Goal: Task Accomplishment & Management: Manage account settings

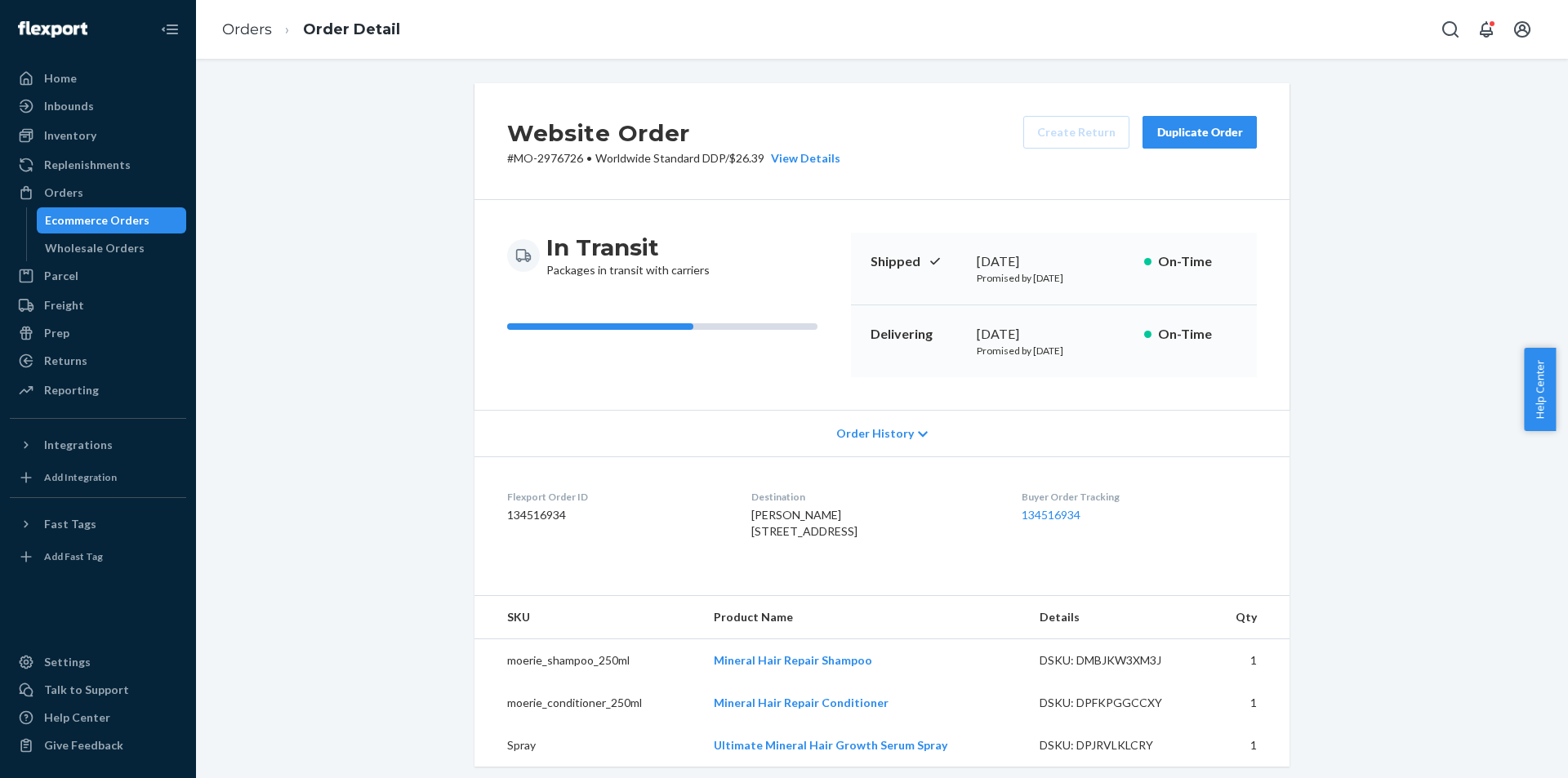
click at [260, 30] on link "Orders" at bounding box center [247, 29] width 50 height 18
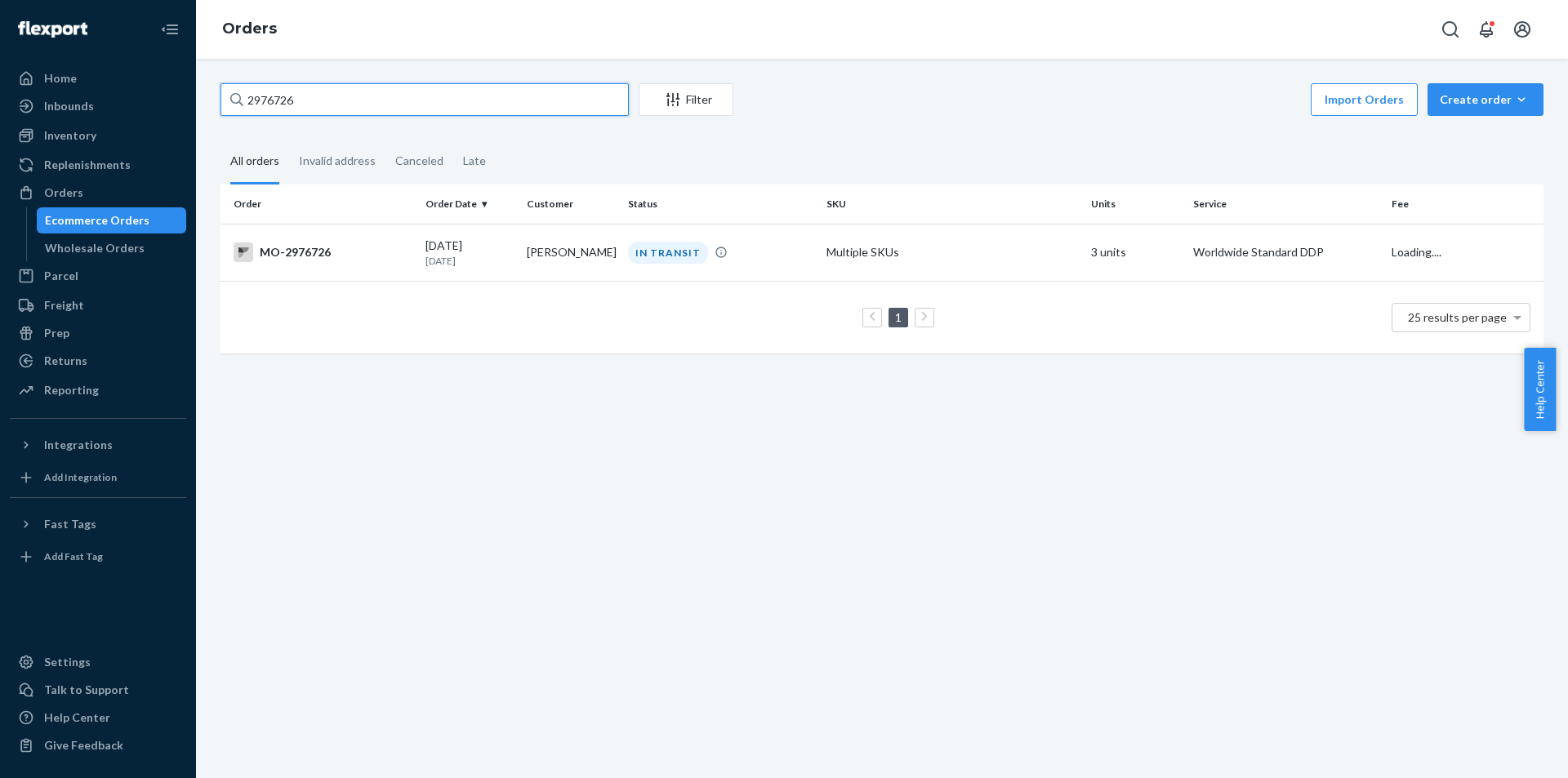
click at [472, 91] on input "2976726" at bounding box center [424, 99] width 408 height 33
paste input "[PERSON_NAME]"
click at [248, 100] on input "[PERSON_NAME]" at bounding box center [424, 99] width 408 height 33
type input "[PERSON_NAME]"
click at [759, 235] on td "DELIVERED" at bounding box center [720, 251] width 199 height 57
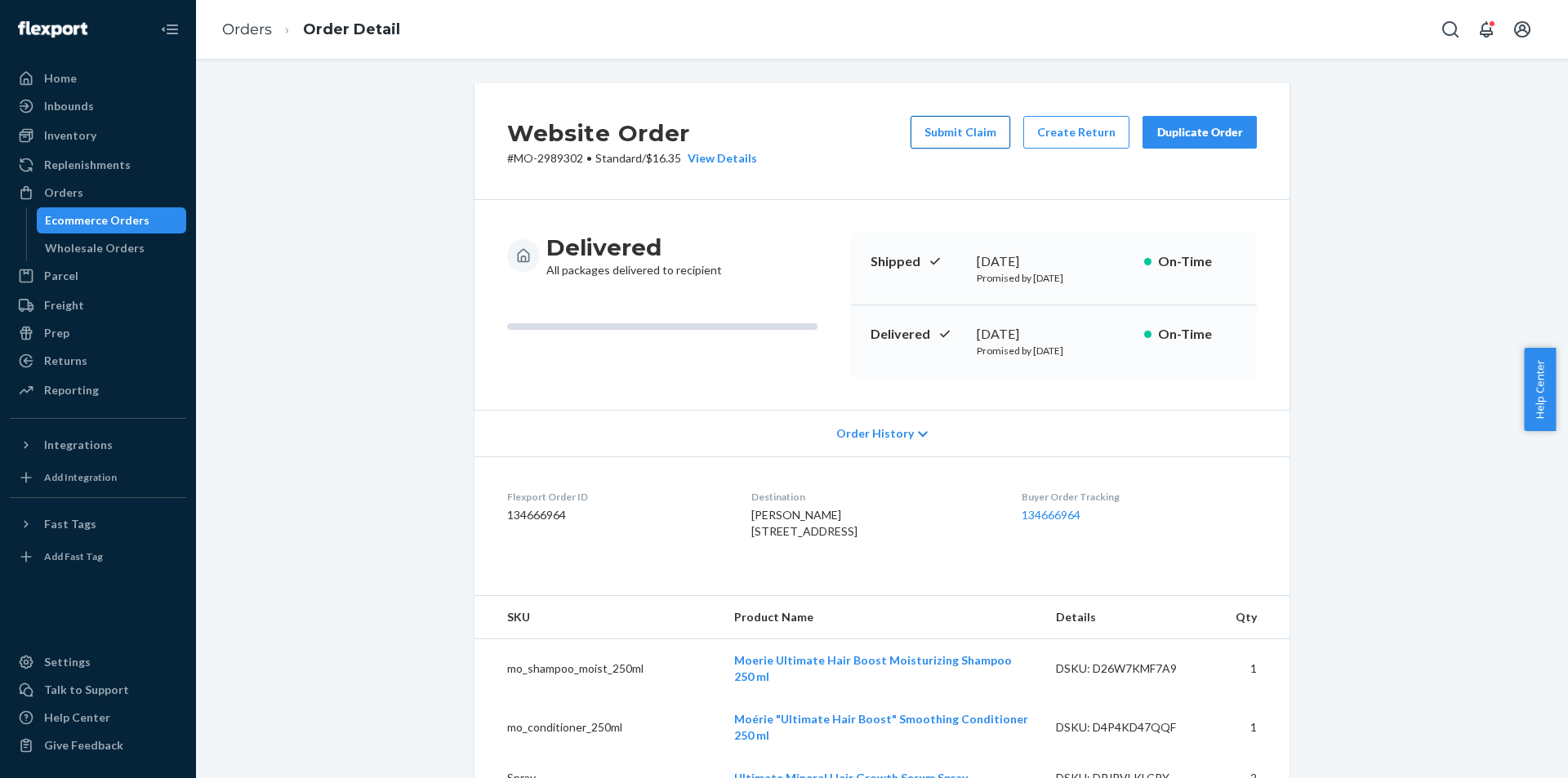
click at [981, 135] on button "Submit Claim" at bounding box center [960, 132] width 100 height 33
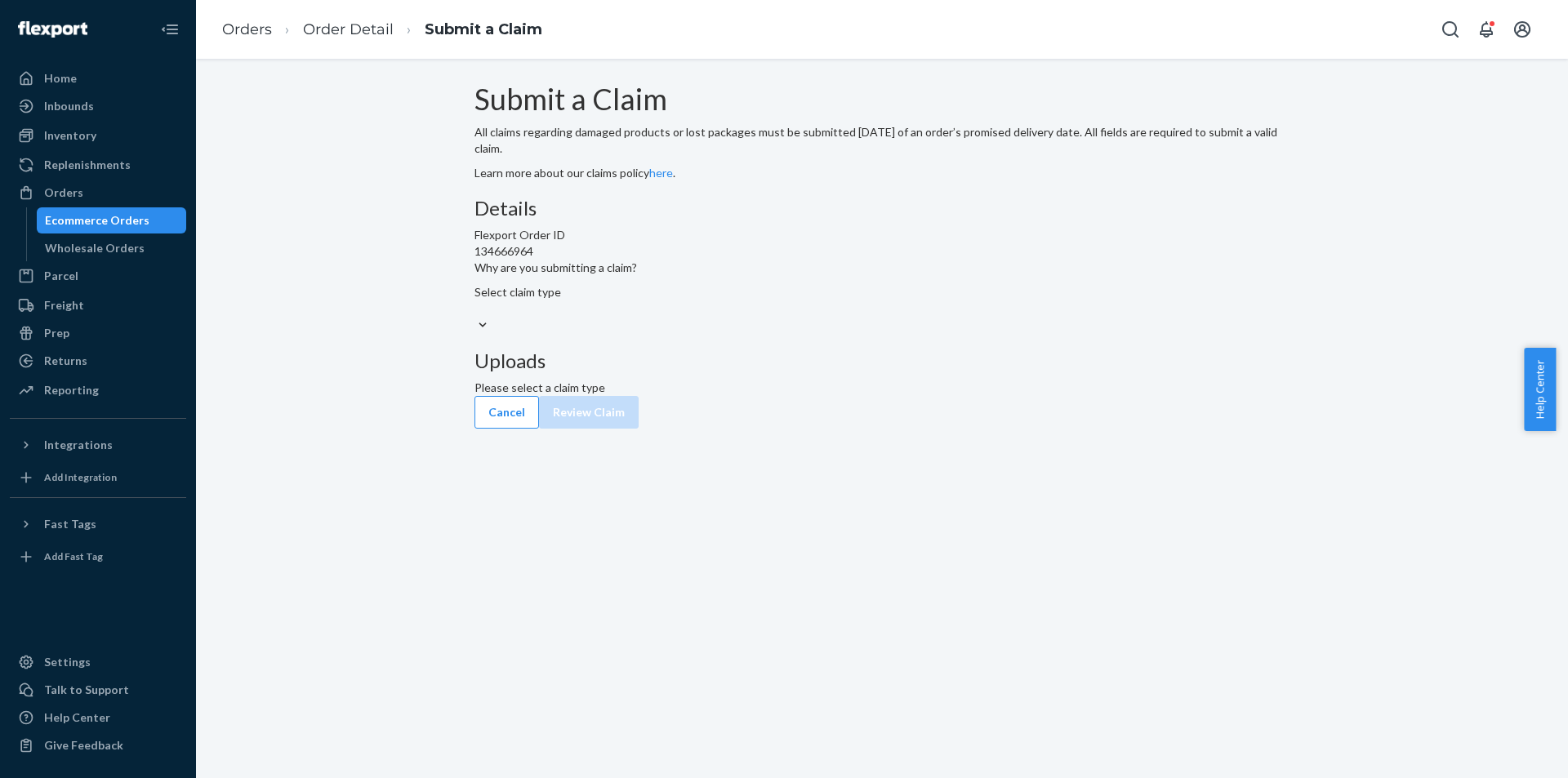
click at [760, 316] on div "Select claim type" at bounding box center [881, 300] width 815 height 33
click at [476, 316] on input "Why are you submitting a claim? Select claim type" at bounding box center [475, 308] width 2 height 16
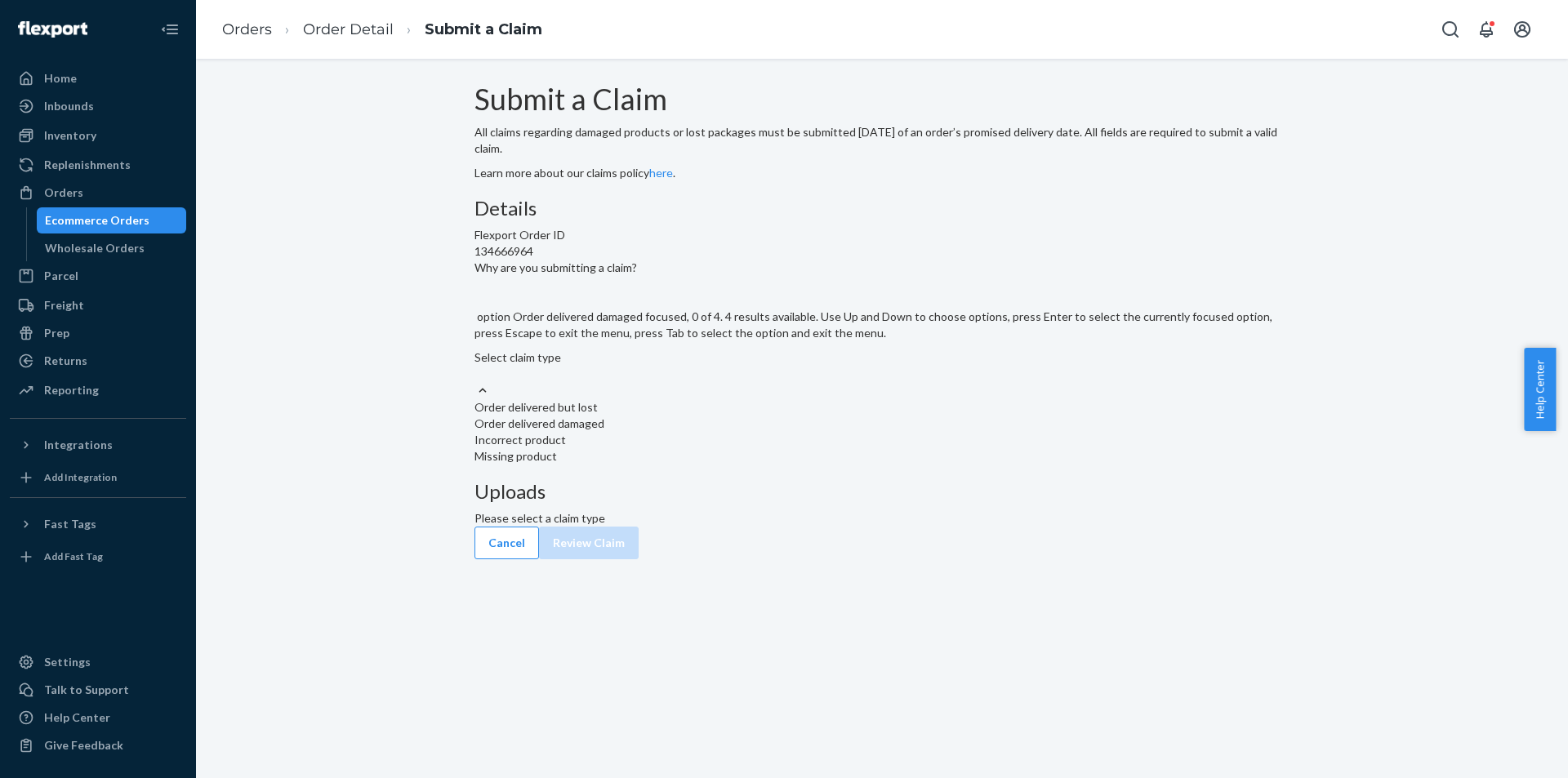
click at [773, 431] on div "Order delivered damaged" at bounding box center [881, 423] width 815 height 16
click at [476, 381] on input "Why are you submitting a claim? option Order delivered damaged focused, 0 of 4.…" at bounding box center [475, 373] width 2 height 16
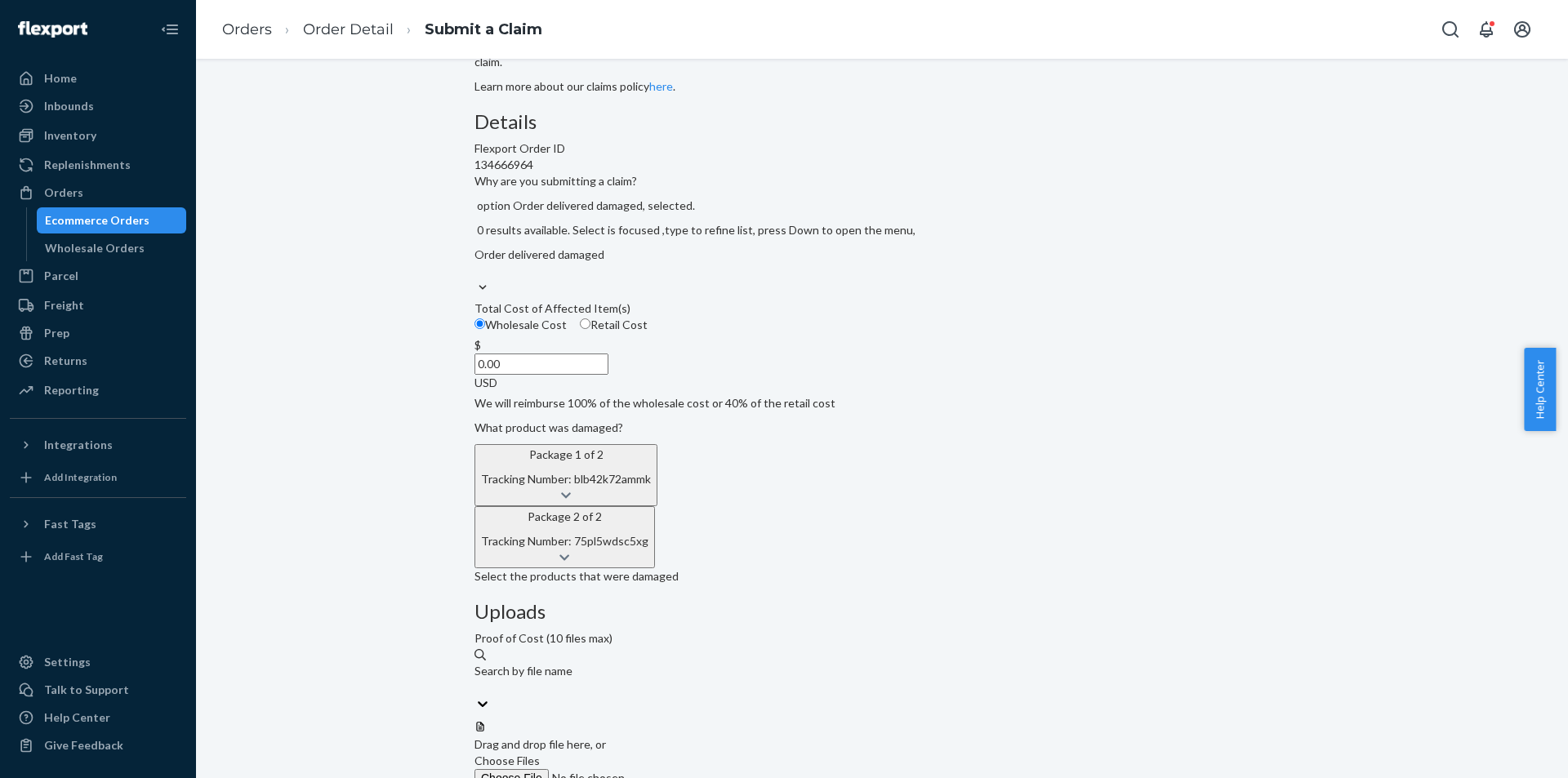
scroll to position [88, 0]
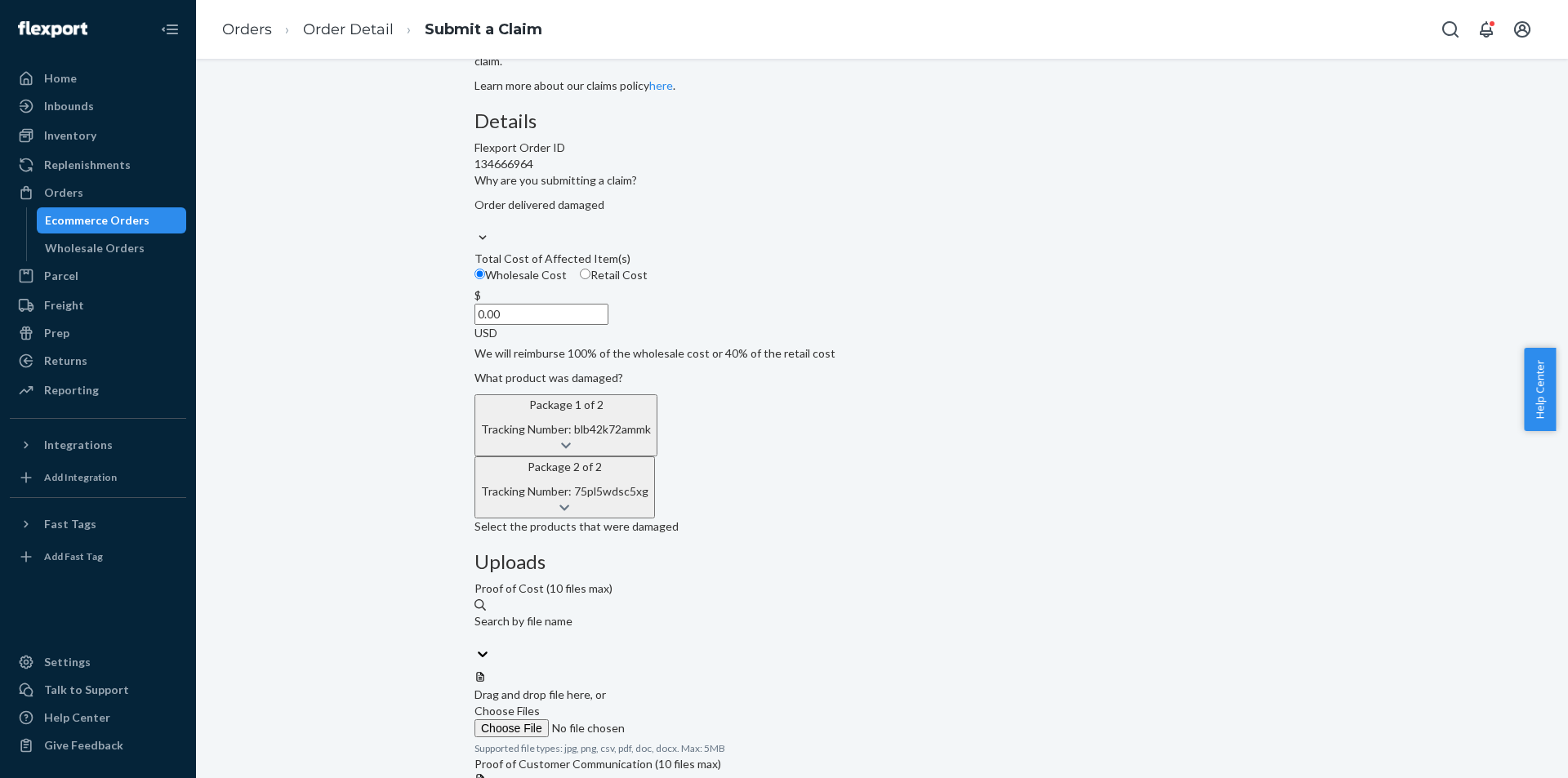
drag, startPoint x: 765, startPoint y: 639, endPoint x: 764, endPoint y: 652, distance: 13.0
click at [655, 518] on button "Package 2 of 2 Tracking Number: 75pl5wdsc5xg" at bounding box center [564, 487] width 180 height 62
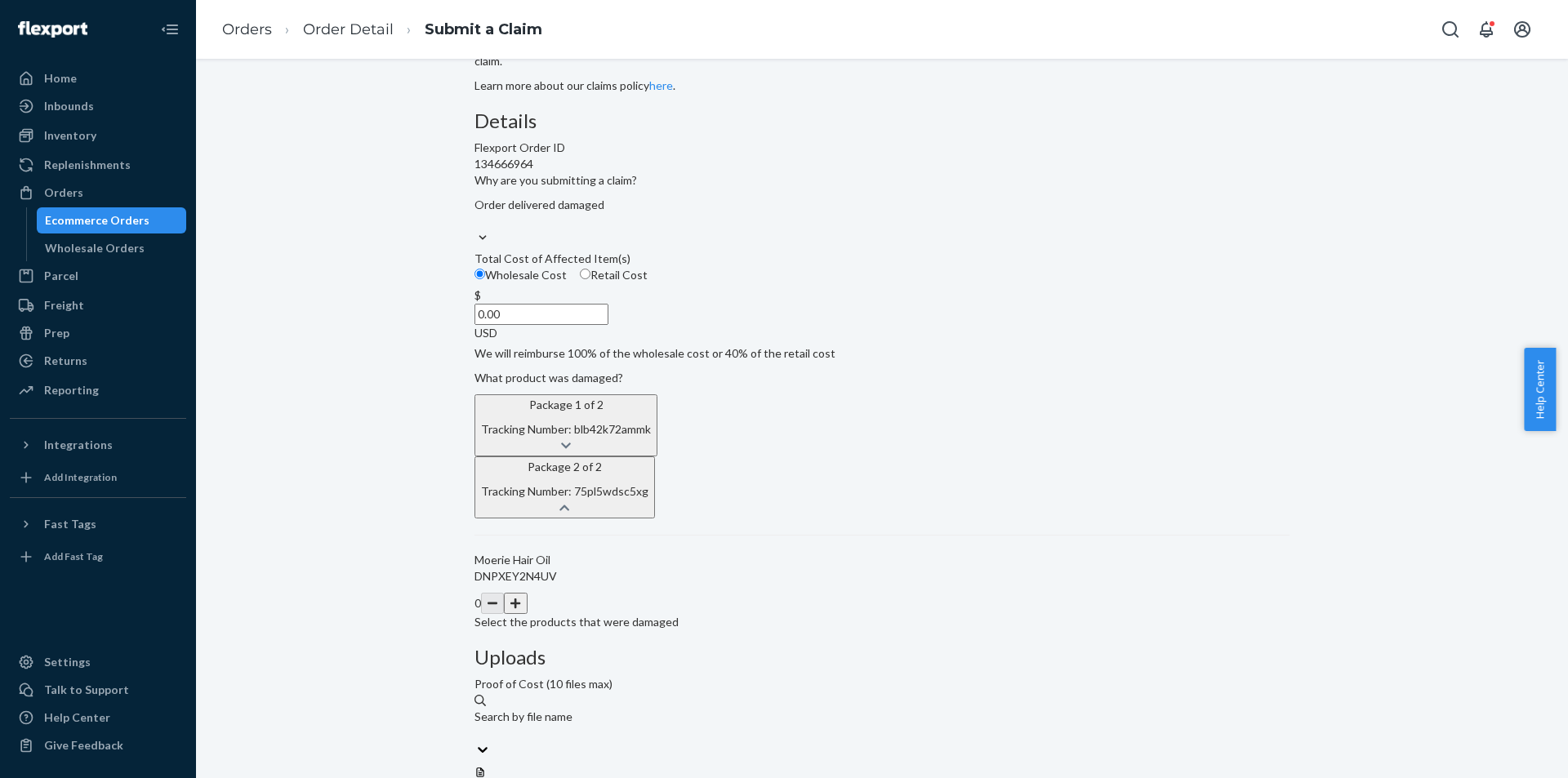
click at [527, 614] on button "button" at bounding box center [515, 603] width 23 height 22
click at [608, 325] on input "0.00" at bounding box center [541, 314] width 134 height 22
type input "14.00"
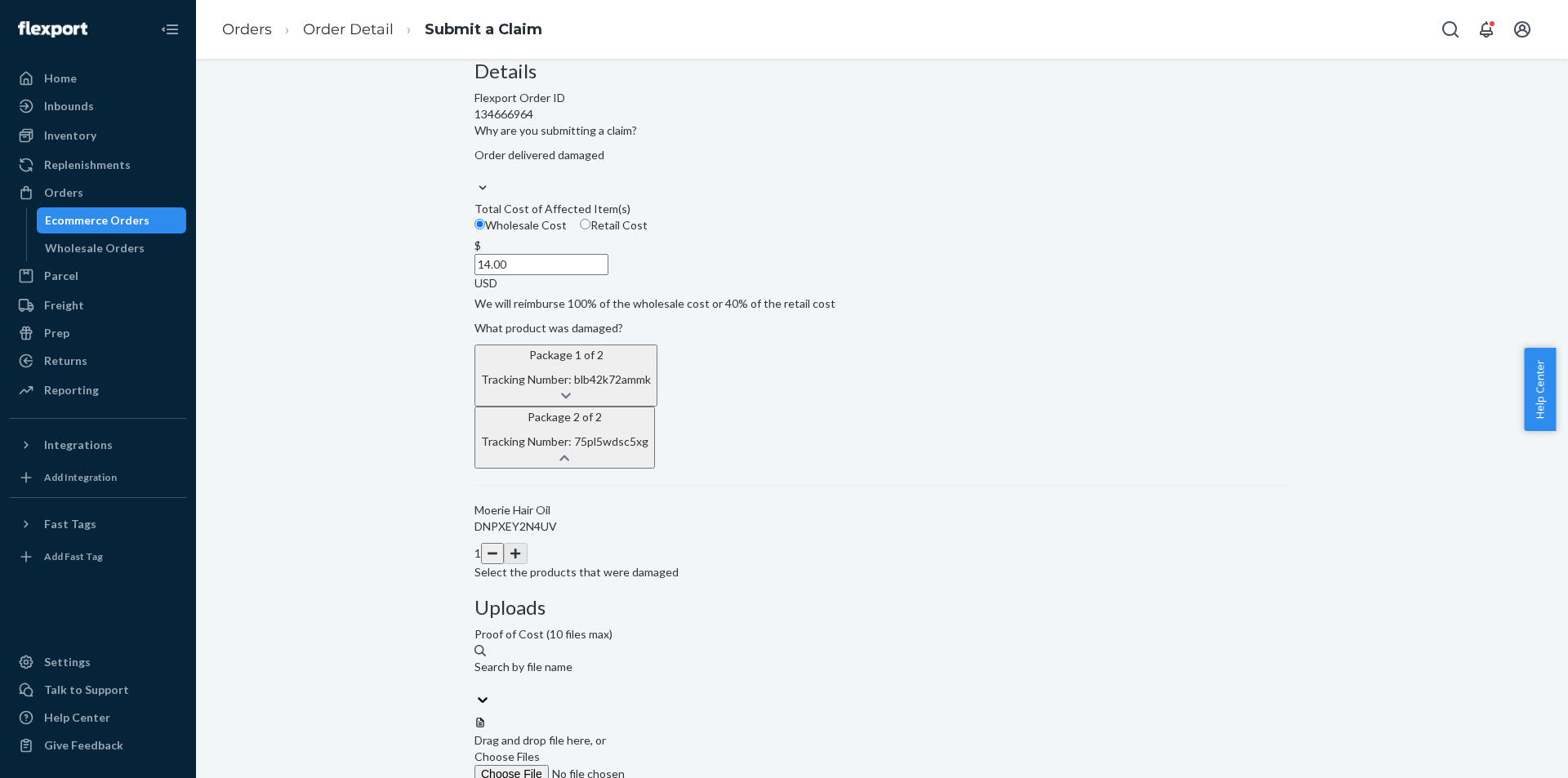
scroll to position [165, 0]
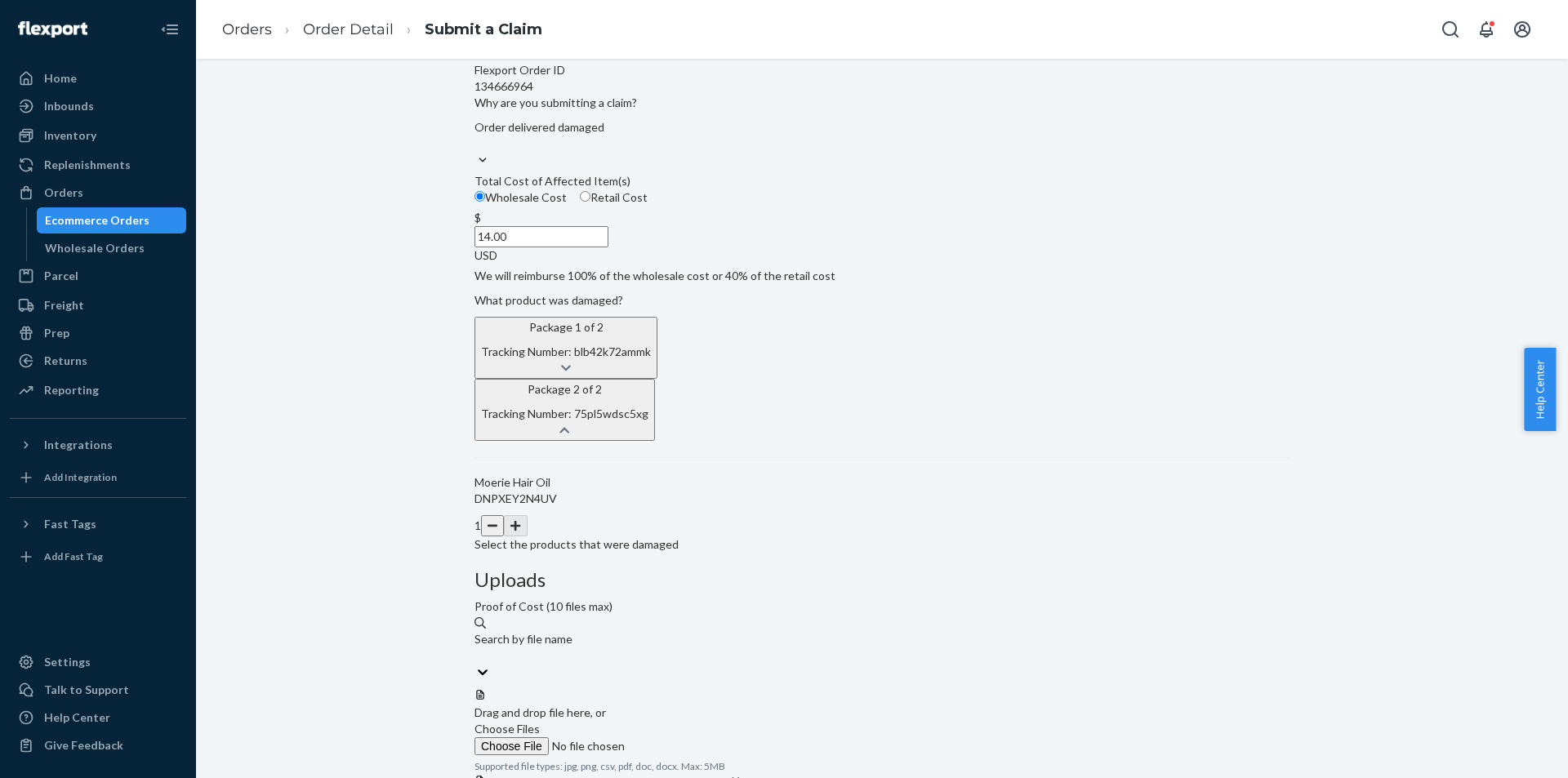
drag, startPoint x: 871, startPoint y: 425, endPoint x: 861, endPoint y: 425, distance: 10.0
click at [868, 425] on div "Details Flexport Order ID 134666964 Why are you submitting a claim? Order deliv…" at bounding box center [881, 478] width 815 height 891
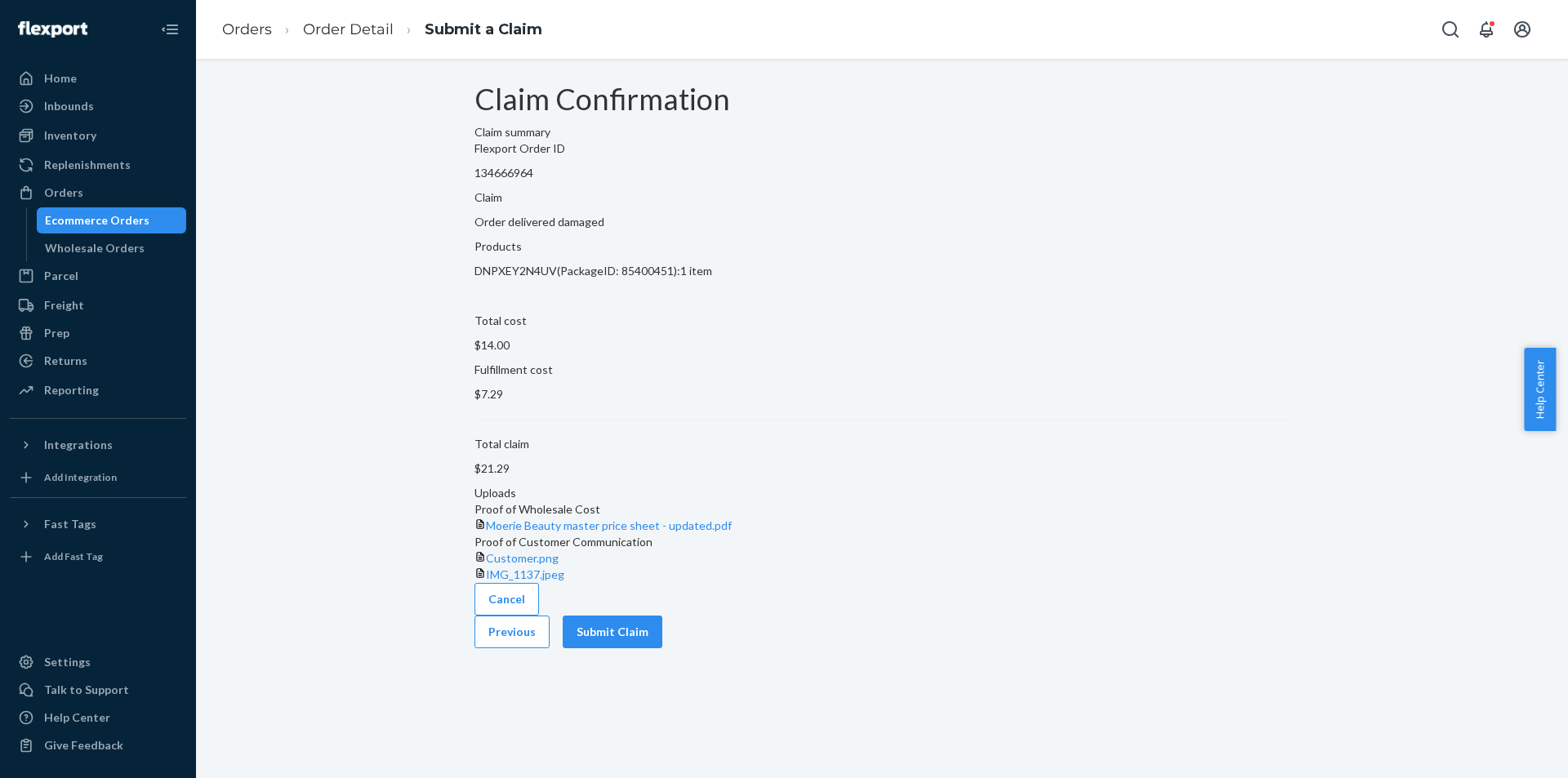
scroll to position [0, 0]
click at [662, 648] on button "Submit Claim" at bounding box center [612, 631] width 100 height 33
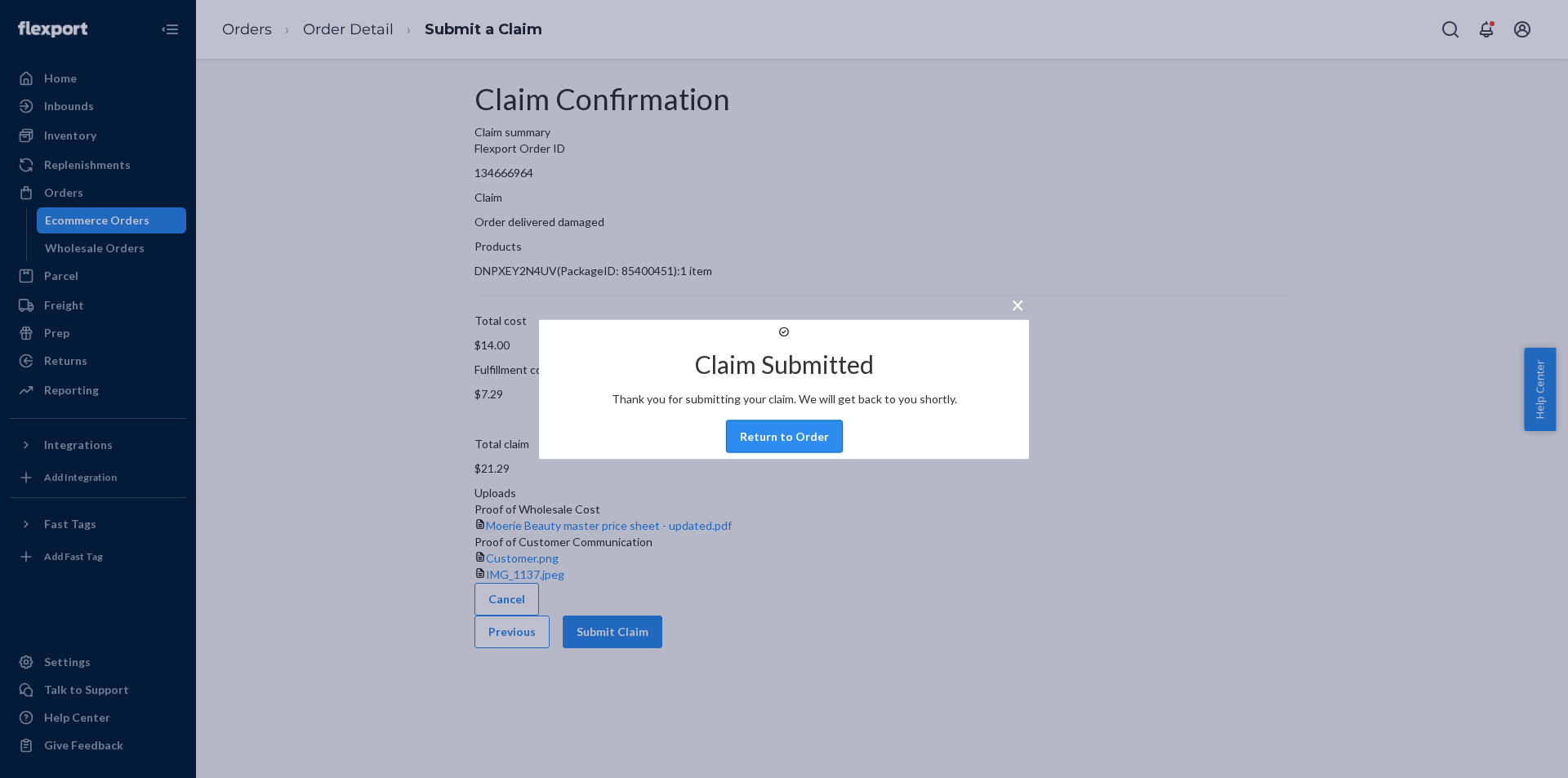
click at [776, 452] on button "Return to Order" at bounding box center [784, 435] width 117 height 33
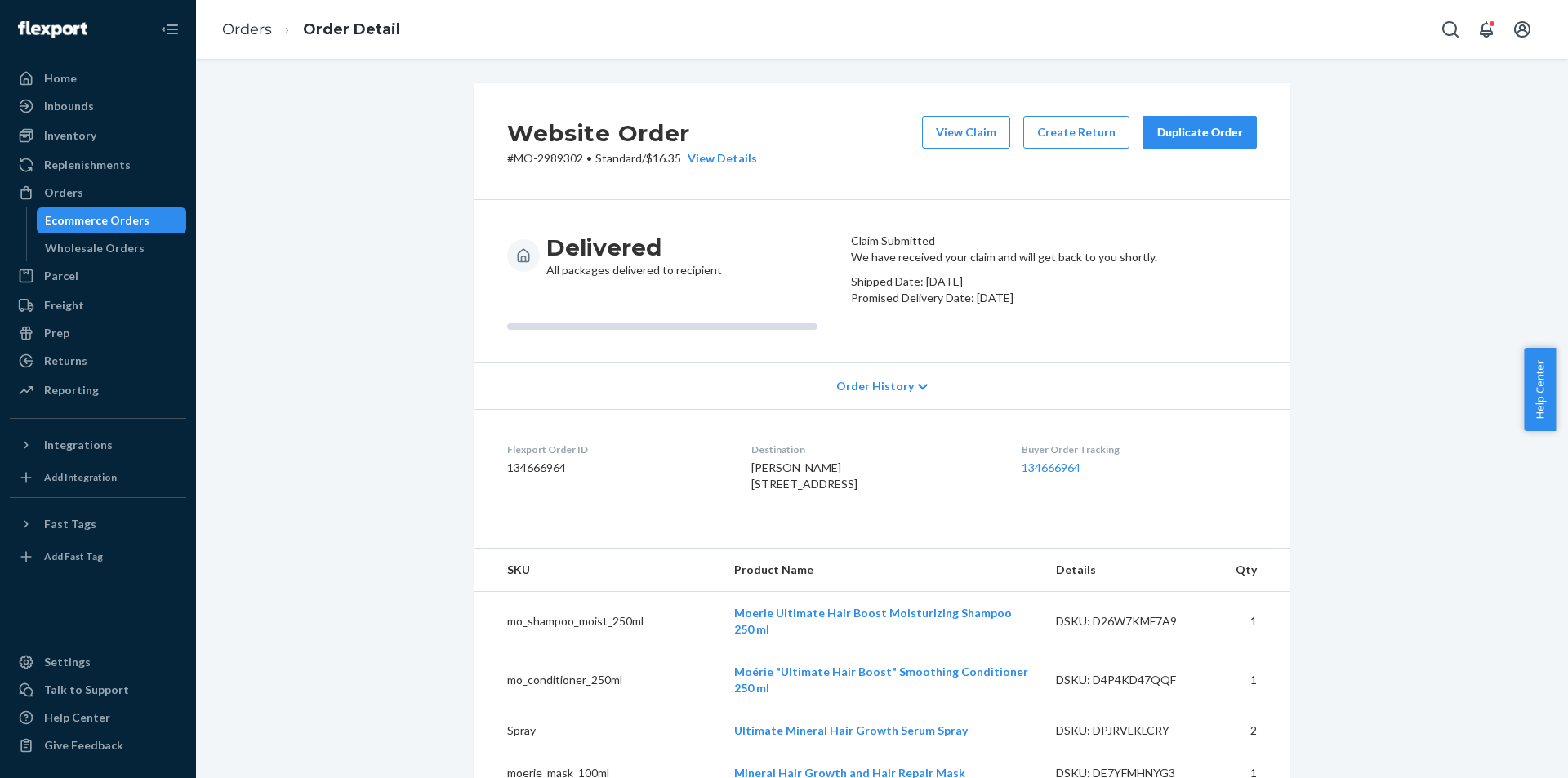
click at [1241, 147] on button "Duplicate Order" at bounding box center [1199, 132] width 114 height 33
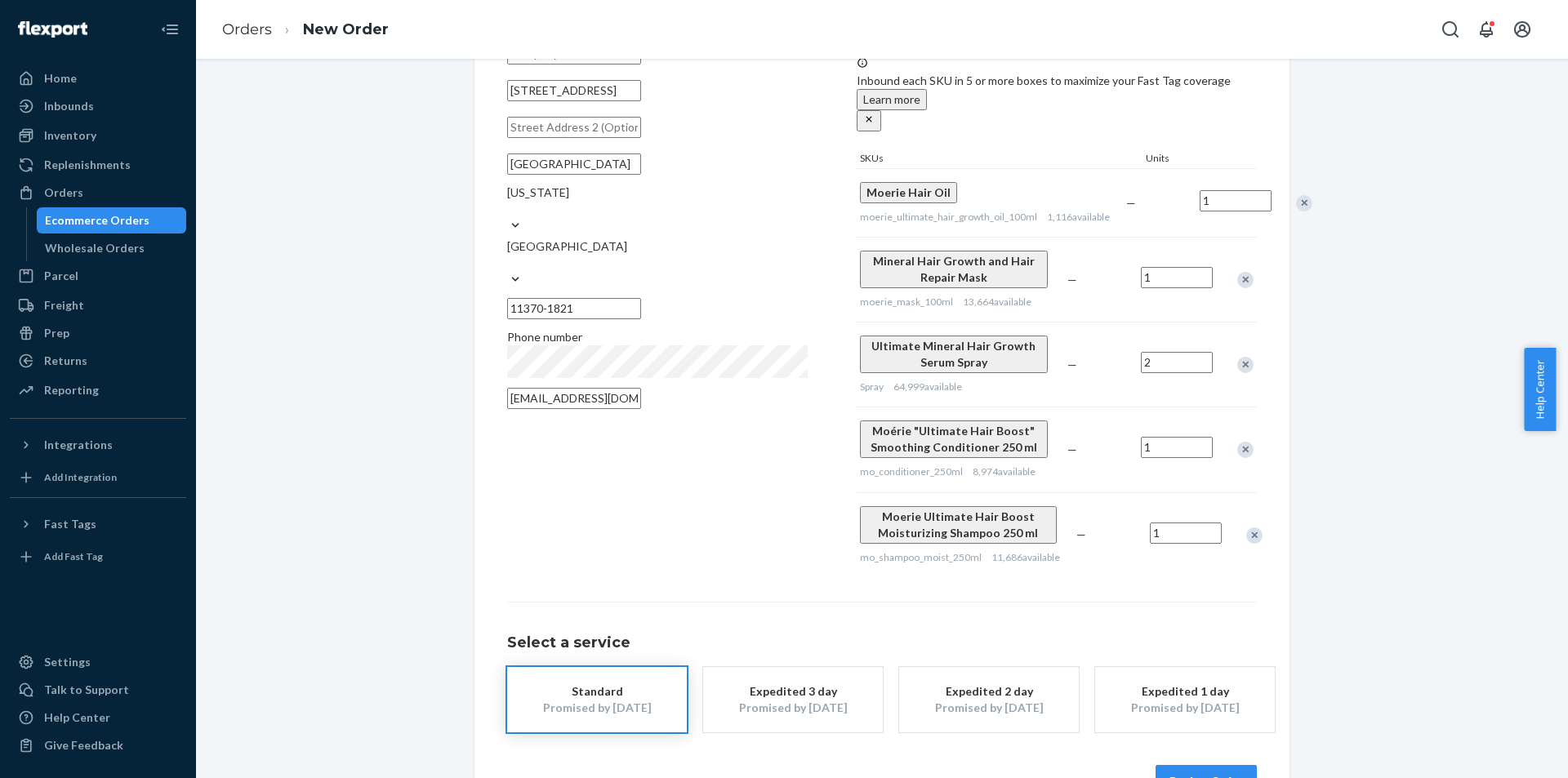
scroll to position [177, 0]
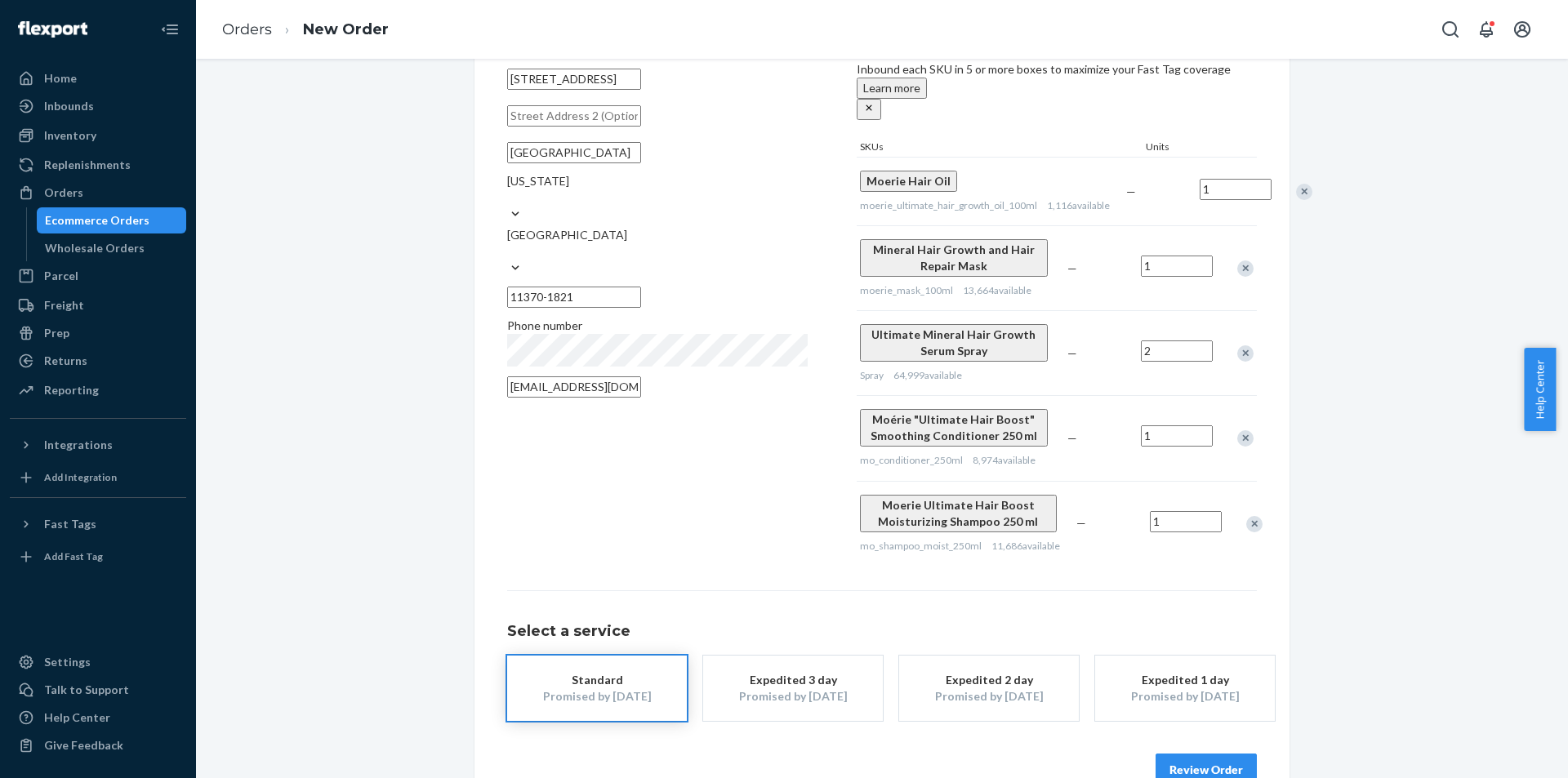
click at [1240, 247] on div at bounding box center [1235, 268] width 41 height 43
click at [1241, 260] on div "Remove Item" at bounding box center [1245, 267] width 16 height 16
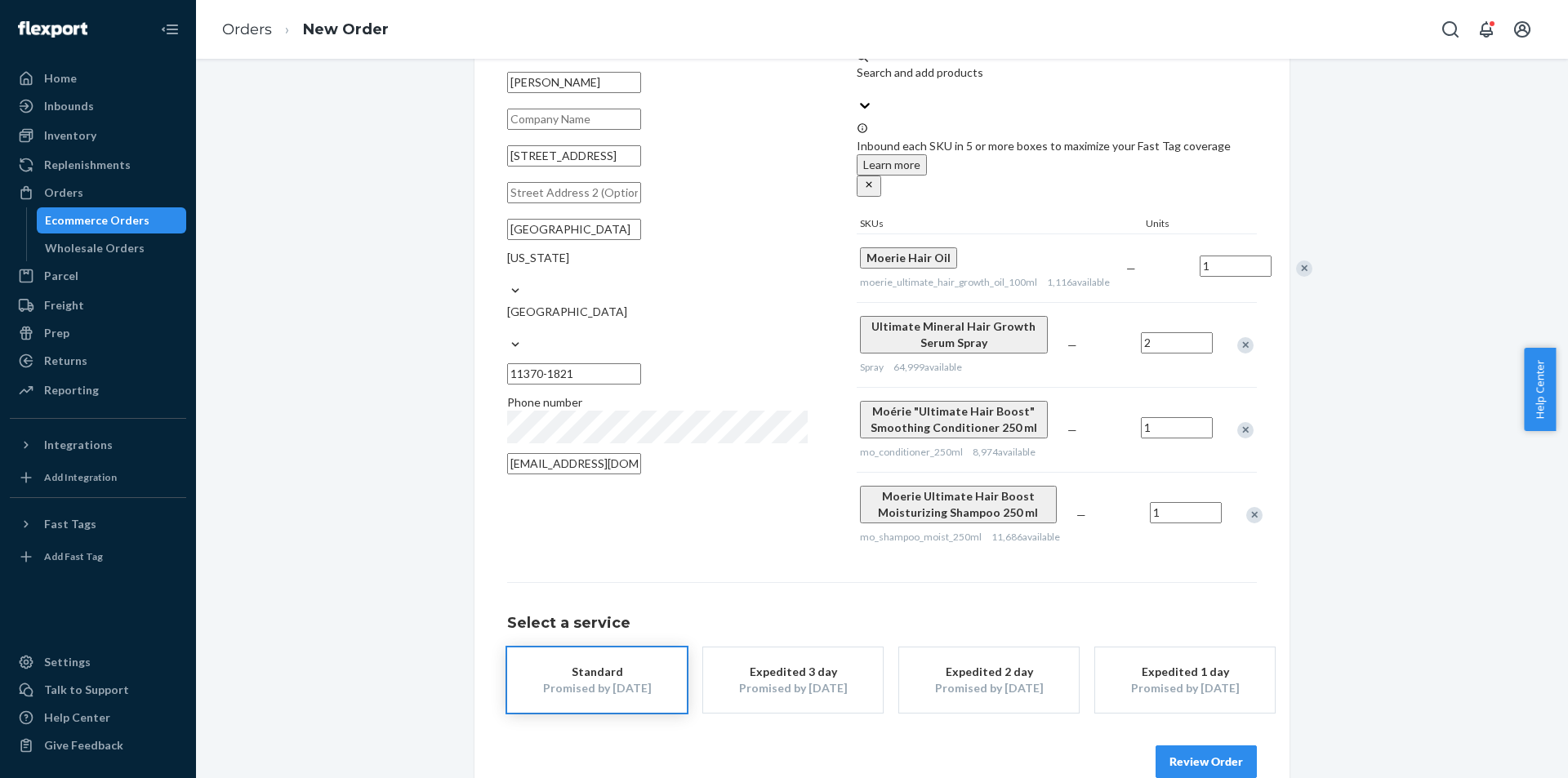
scroll to position [96, 0]
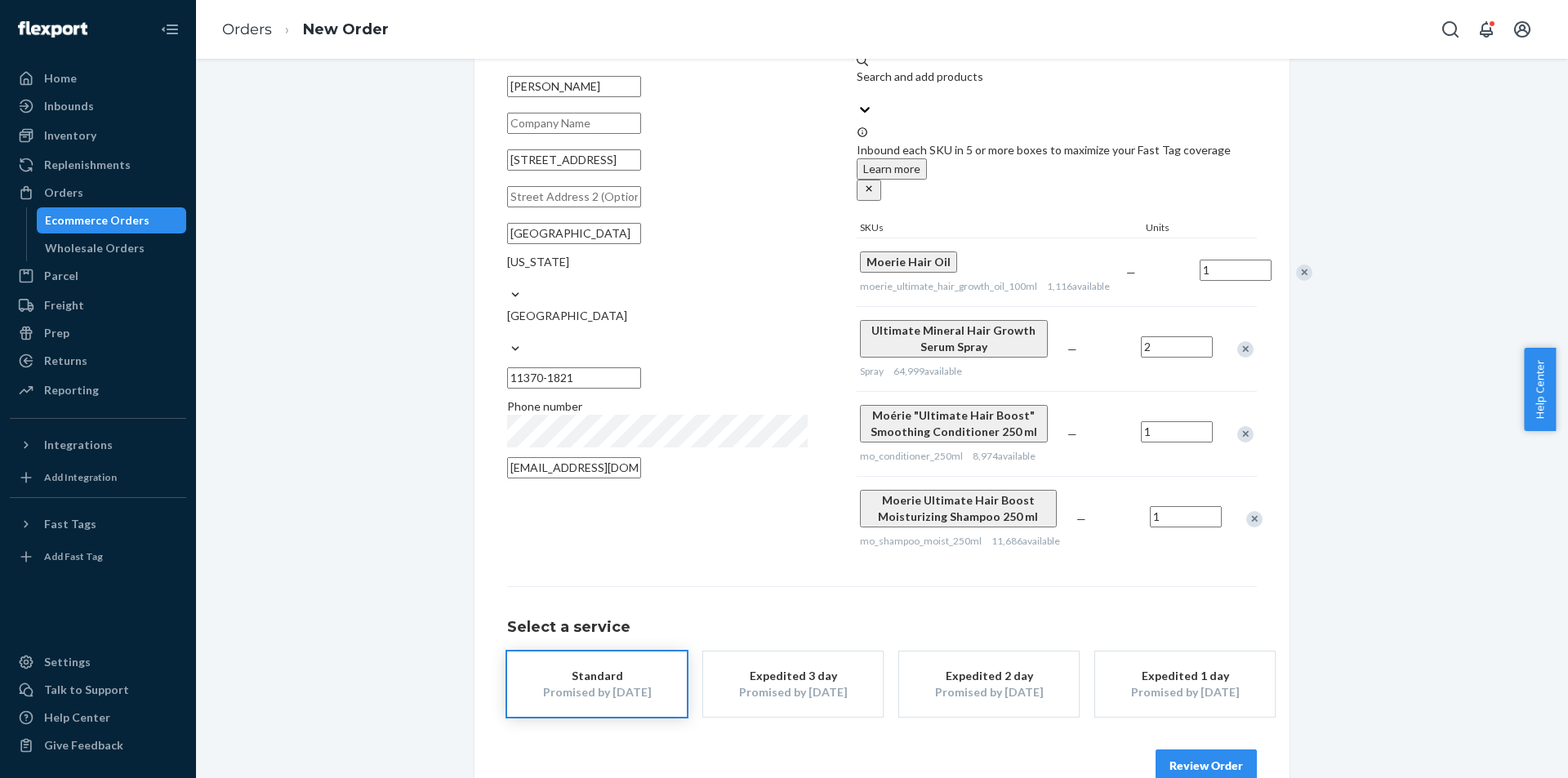
drag, startPoint x: 1245, startPoint y: 313, endPoint x: 1240, endPoint y: 323, distance: 11.2
click at [1244, 327] on div at bounding box center [1235, 348] width 41 height 43
drag, startPoint x: 1240, startPoint y: 323, endPoint x: 1239, endPoint y: 332, distance: 9.1
click at [1240, 341] on div "Remove Item" at bounding box center [1245, 348] width 16 height 16
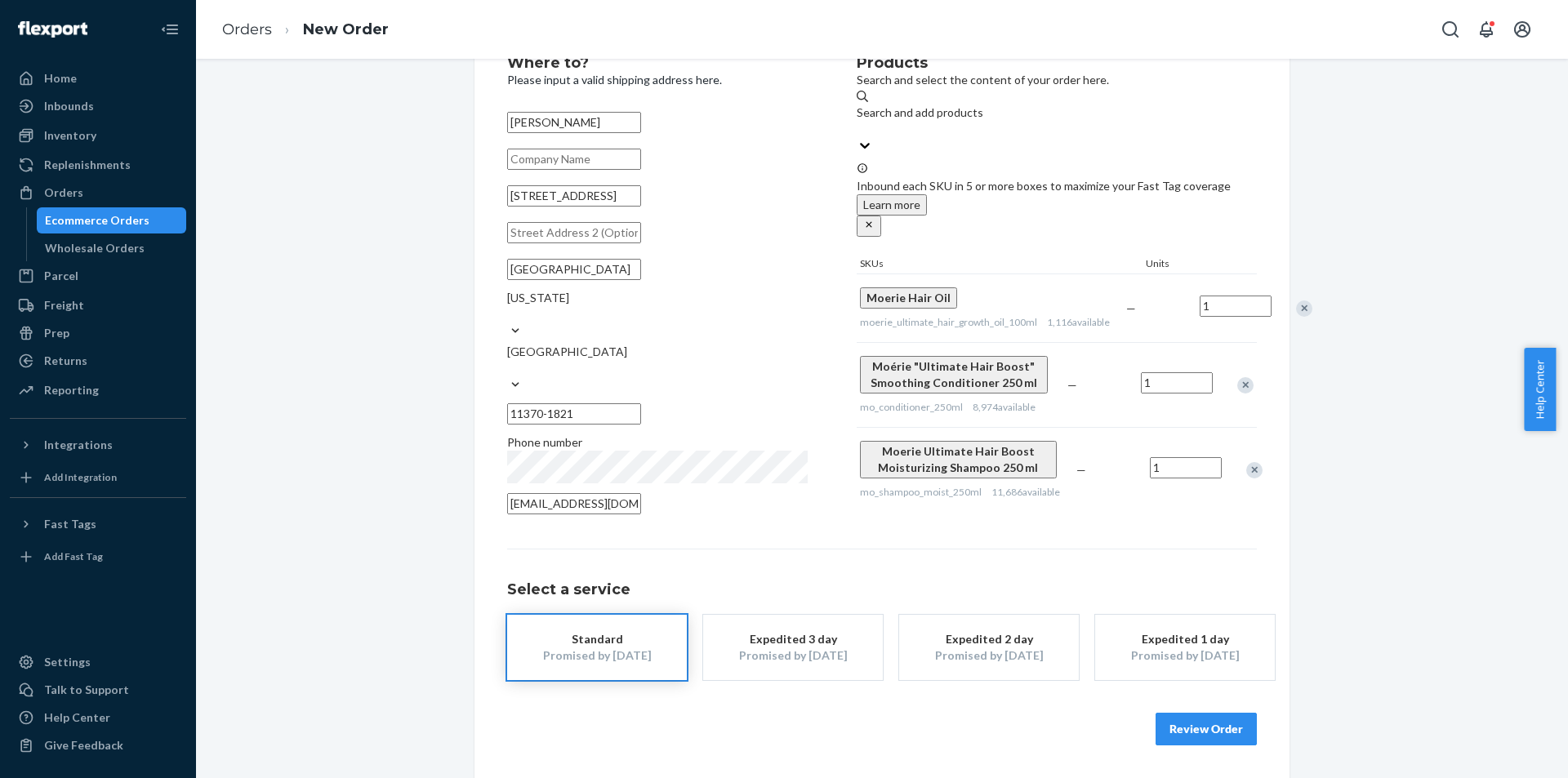
scroll to position [31, 0]
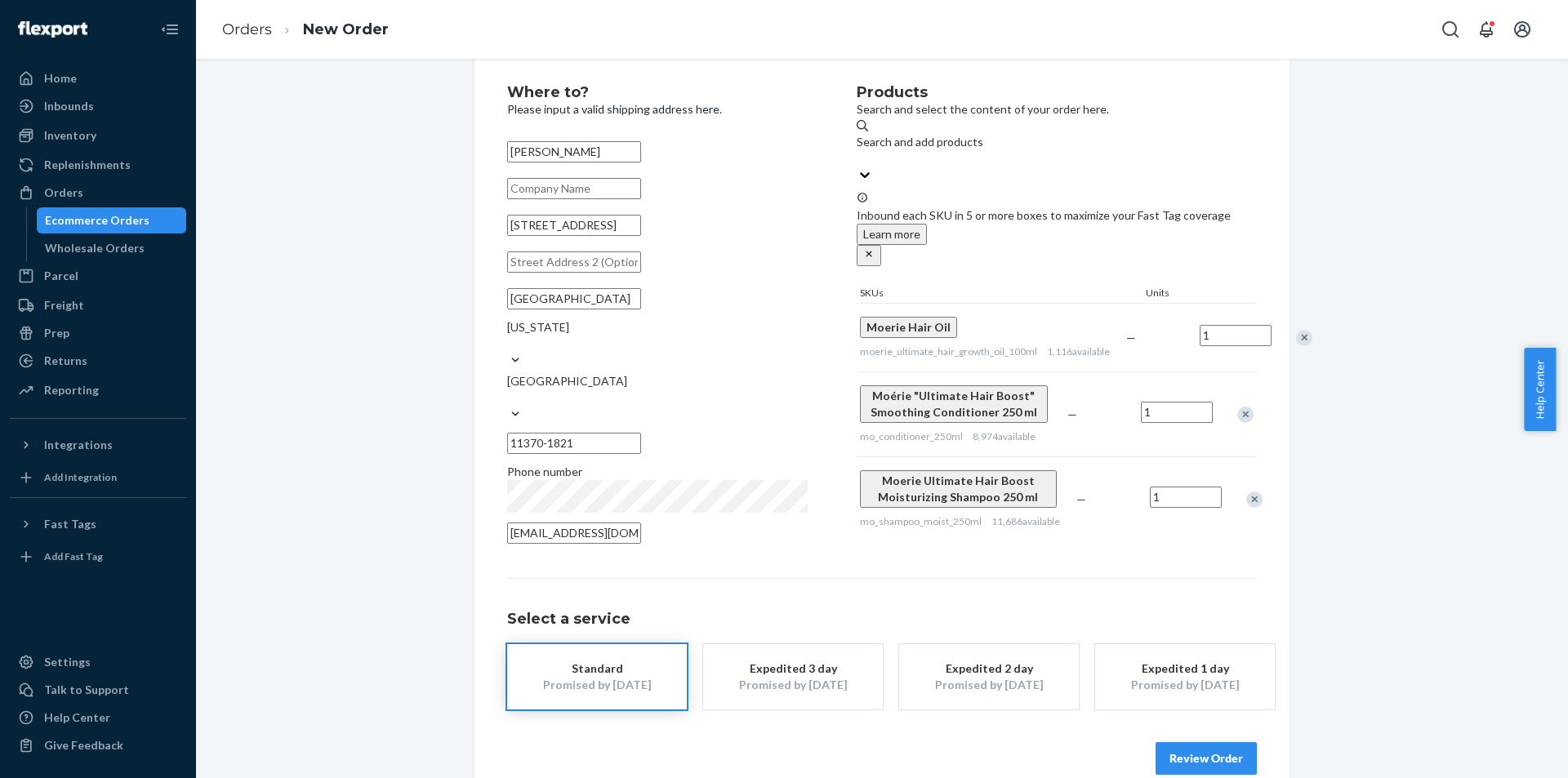
click at [1240, 406] on div "Remove Item" at bounding box center [1245, 413] width 16 height 16
click at [1246, 406] on div "Remove Item" at bounding box center [1253, 413] width 16 height 16
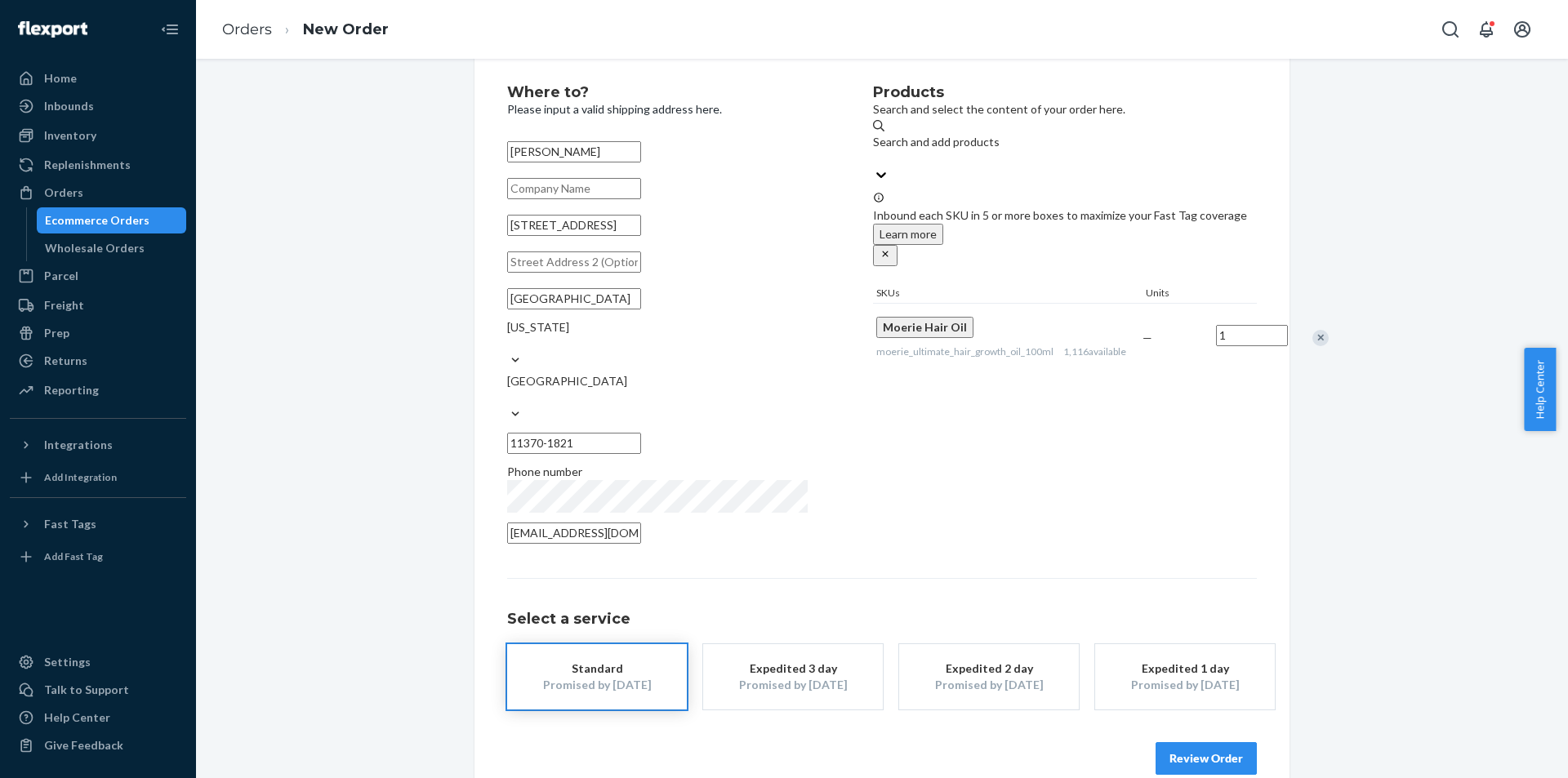
click at [1226, 742] on button "Review Order" at bounding box center [1205, 758] width 101 height 33
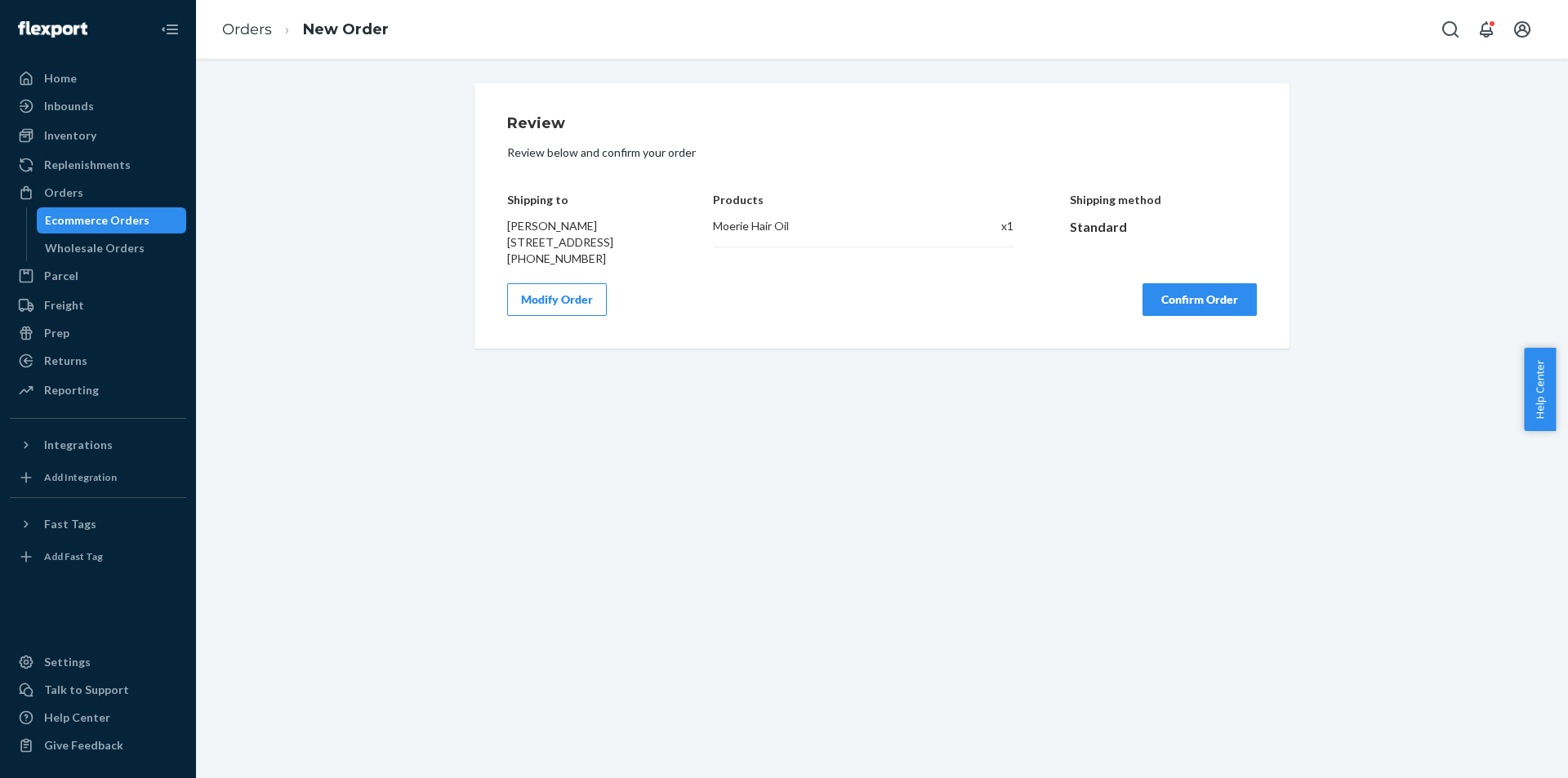
scroll to position [0, 0]
click at [1174, 316] on button "Confirm Order" at bounding box center [1199, 300] width 114 height 33
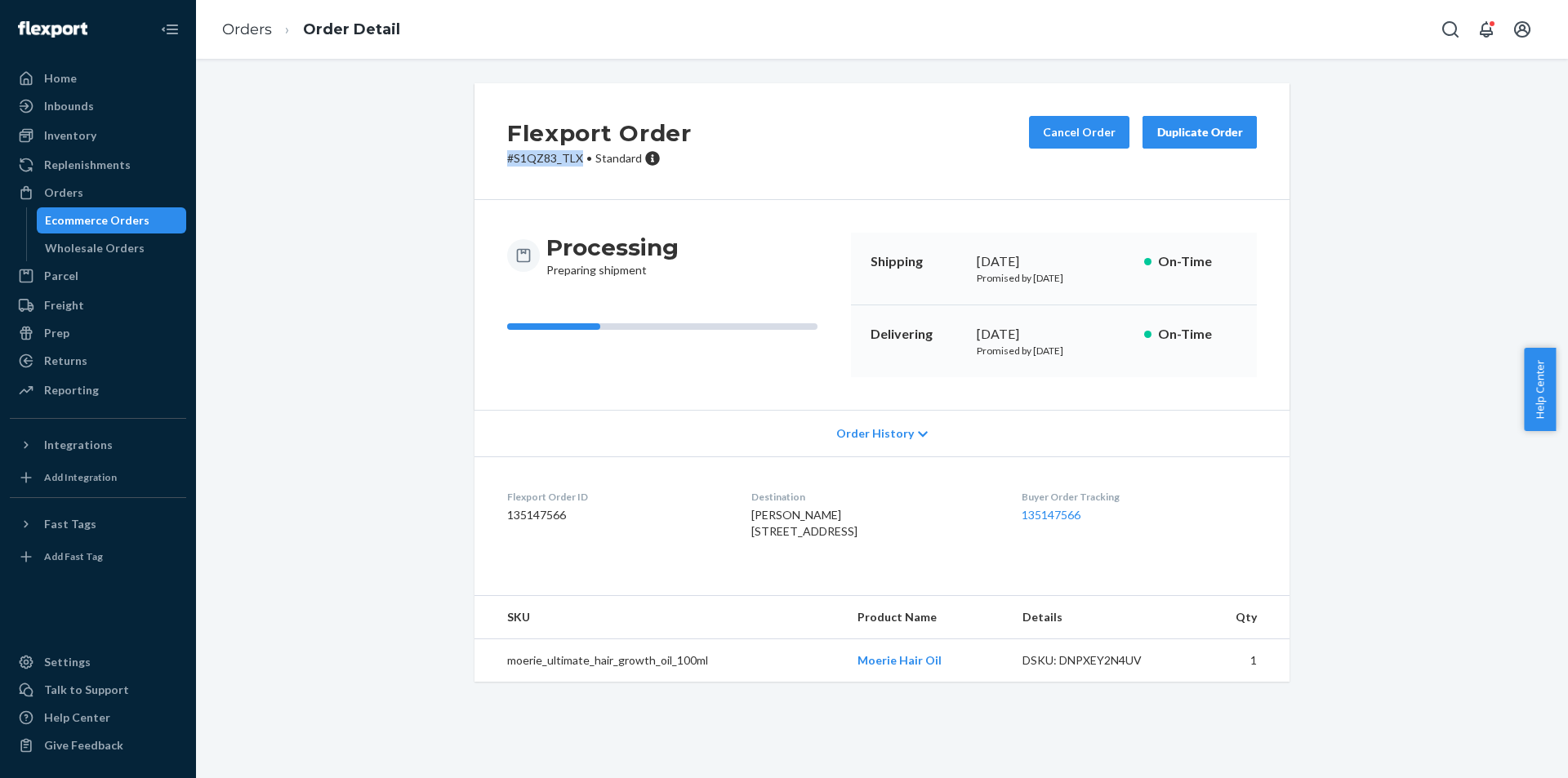
copy p "# S1QZ83_TLX"
drag, startPoint x: 493, startPoint y: 167, endPoint x: 572, endPoint y: 170, distance: 79.1
click at [572, 170] on div "Flexport Order # S1QZ83_TLX • Standard Cancel Order Duplicate Order" at bounding box center [881, 141] width 815 height 117
click at [260, 35] on link "Orders" at bounding box center [247, 29] width 50 height 18
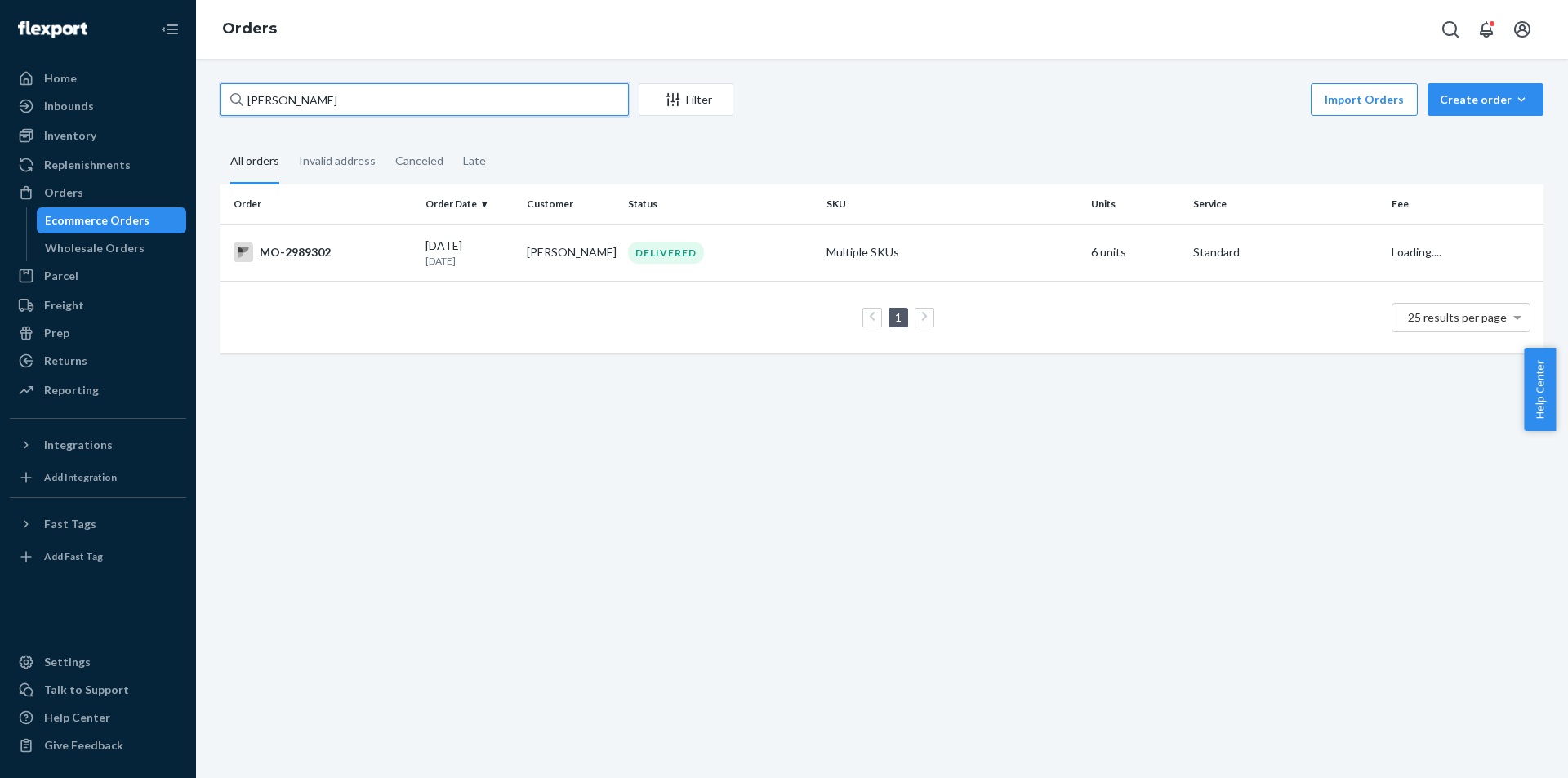
click at [386, 105] on input "[PERSON_NAME]" at bounding box center [424, 99] width 408 height 33
paste input "[PERSON_NAME]"
type input "[PERSON_NAME]"
click at [770, 272] on td "IN TRANSIT" at bounding box center [720, 251] width 199 height 57
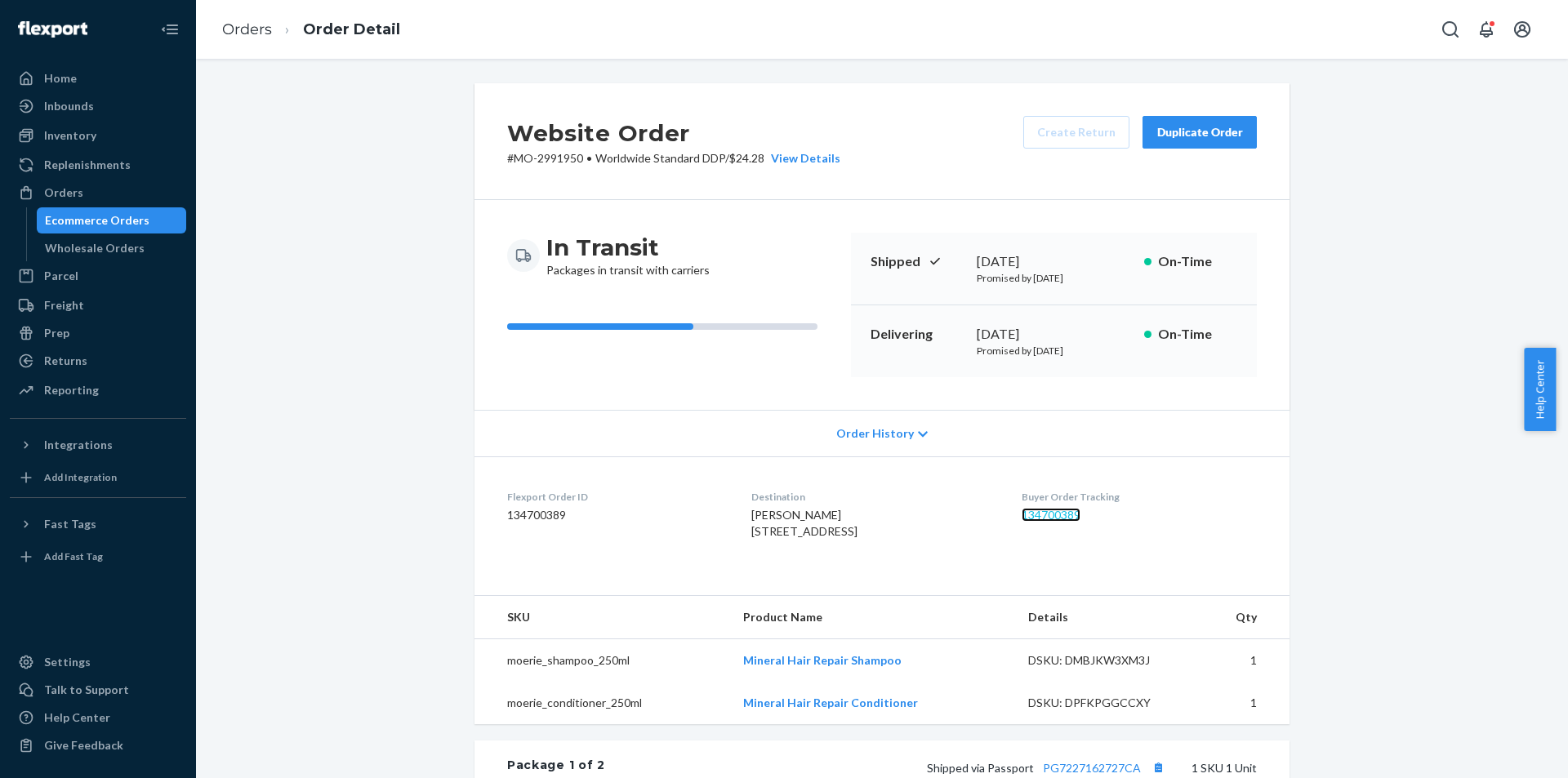
click at [1080, 514] on link "134700389" at bounding box center [1051, 514] width 58 height 14
